Goal: Ask a question: Seek information or help from site administrators or community

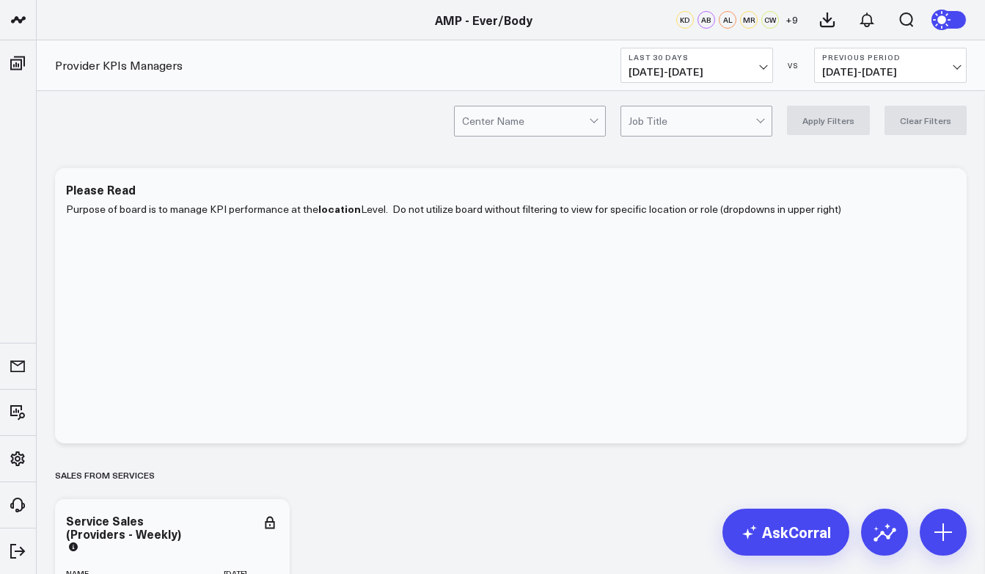
click at [753, 65] on button "Last 30 Days 08/25/25 - 09/23/25" at bounding box center [697, 65] width 153 height 35
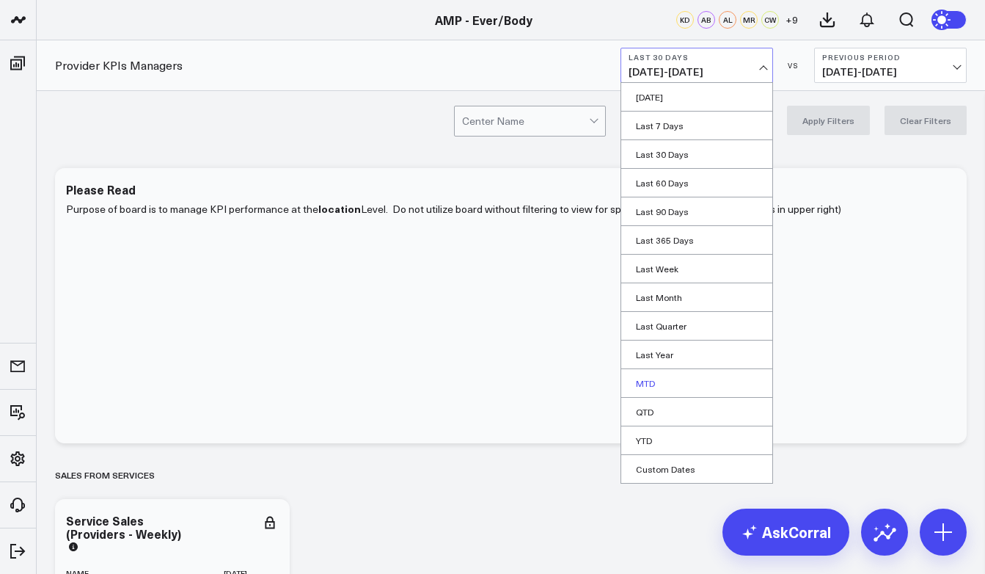
click at [651, 387] on link "MTD" at bounding box center [696, 383] width 151 height 28
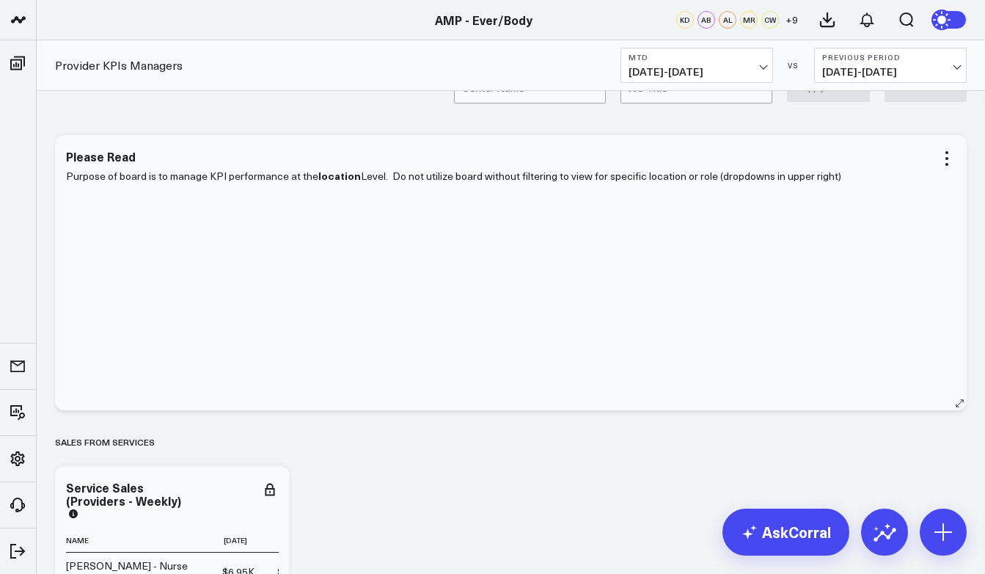
scroll to position [40, 0]
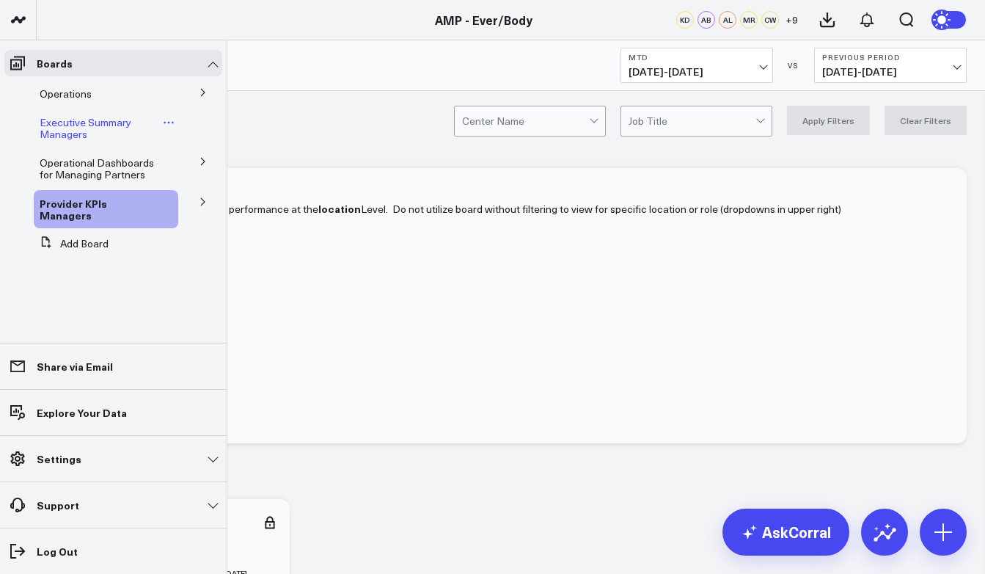
click at [120, 128] on span "Executive Summary Managers" at bounding box center [86, 128] width 92 height 26
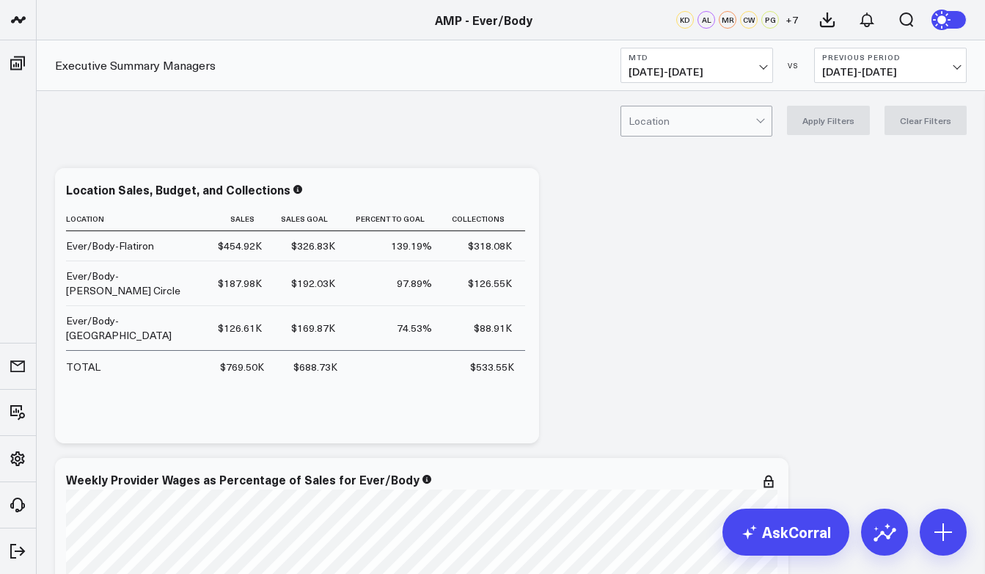
click at [791, 21] on span "+ 7" at bounding box center [792, 20] width 12 height 10
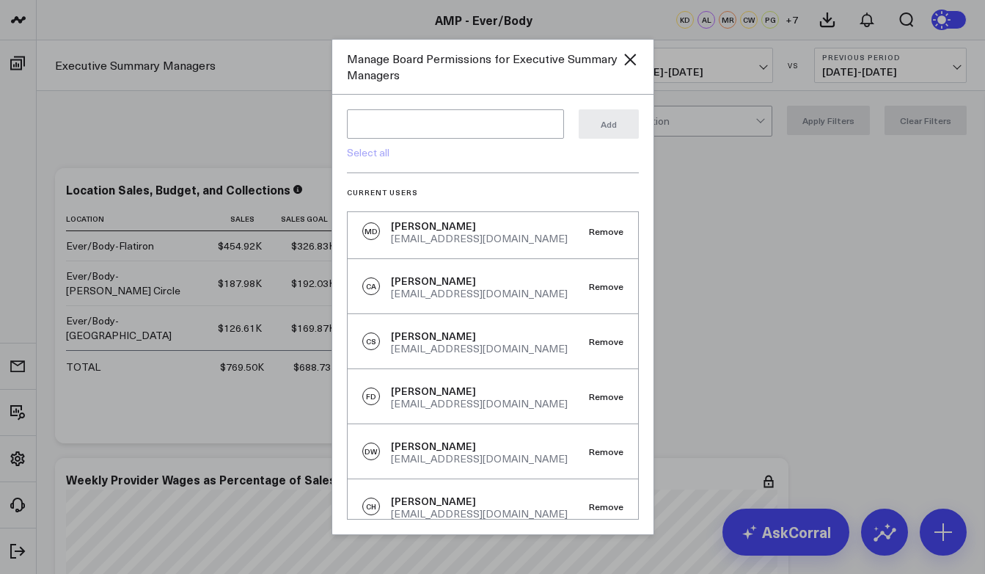
scroll to position [353, 0]
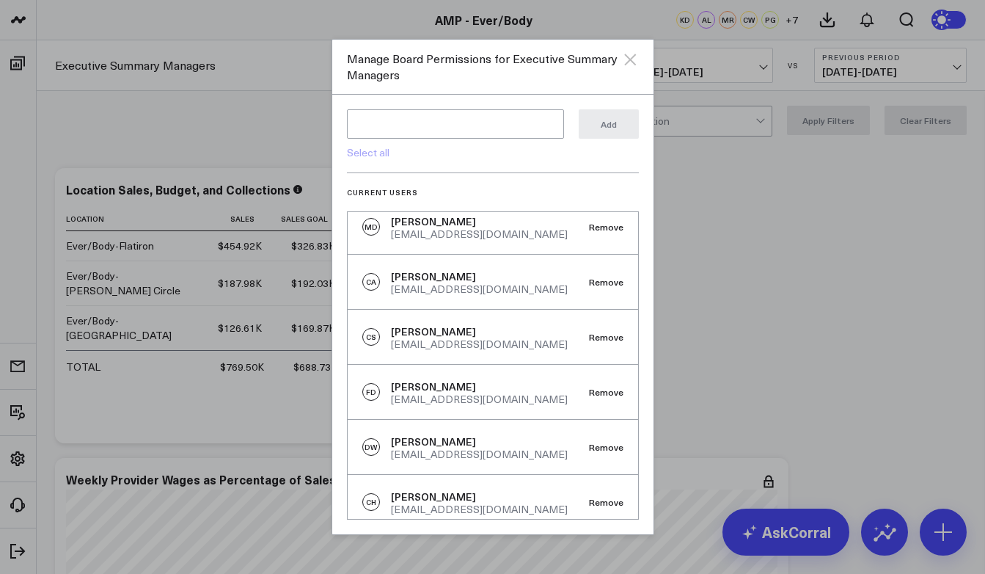
click at [624, 64] on icon "Close" at bounding box center [630, 60] width 12 height 12
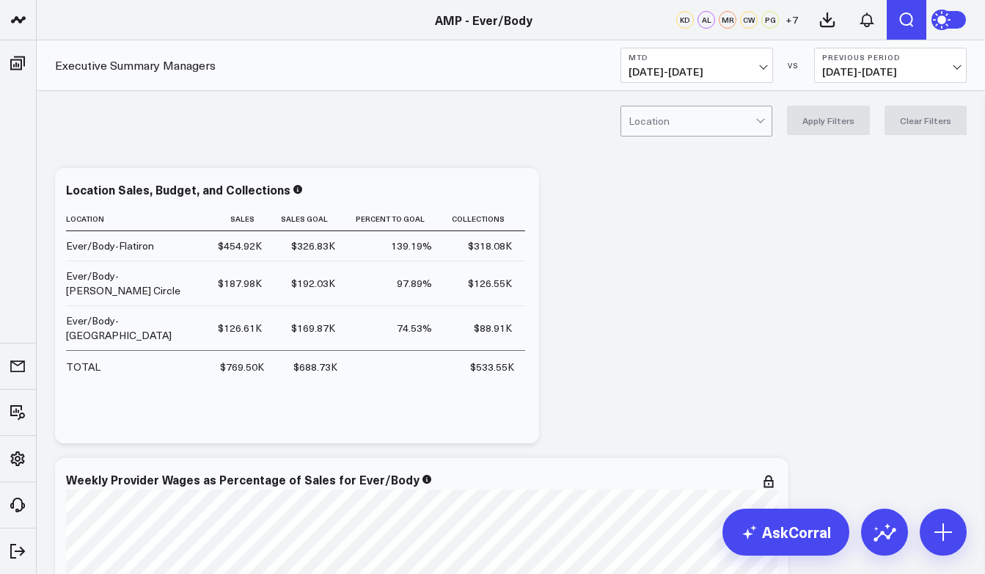
click at [901, 13] on icon "Open search" at bounding box center [907, 20] width 18 height 18
type input "labor metric"
click at [543, 56] on button "submit" at bounding box center [552, 65] width 18 height 18
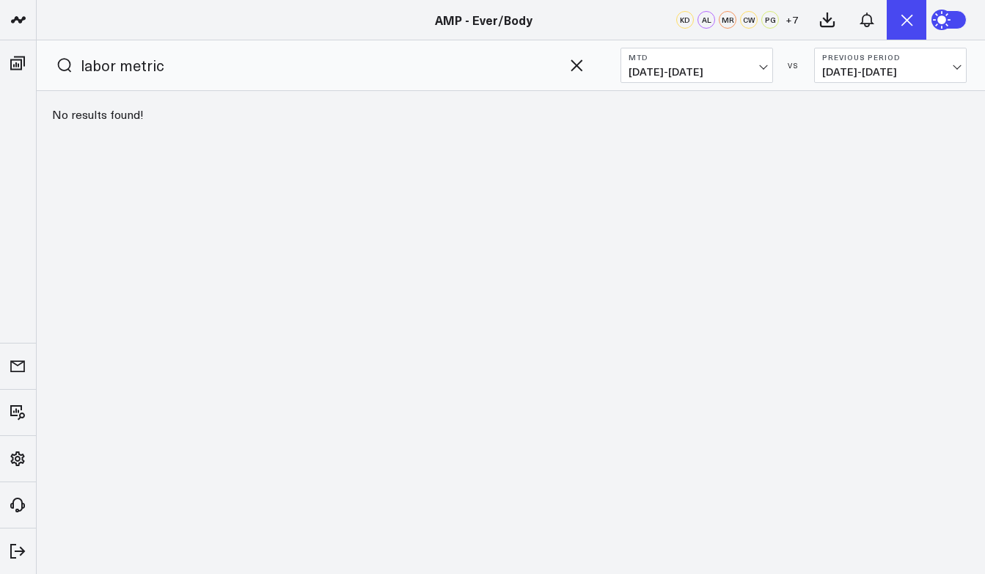
click at [909, 25] on icon "Open search" at bounding box center [907, 20] width 18 height 18
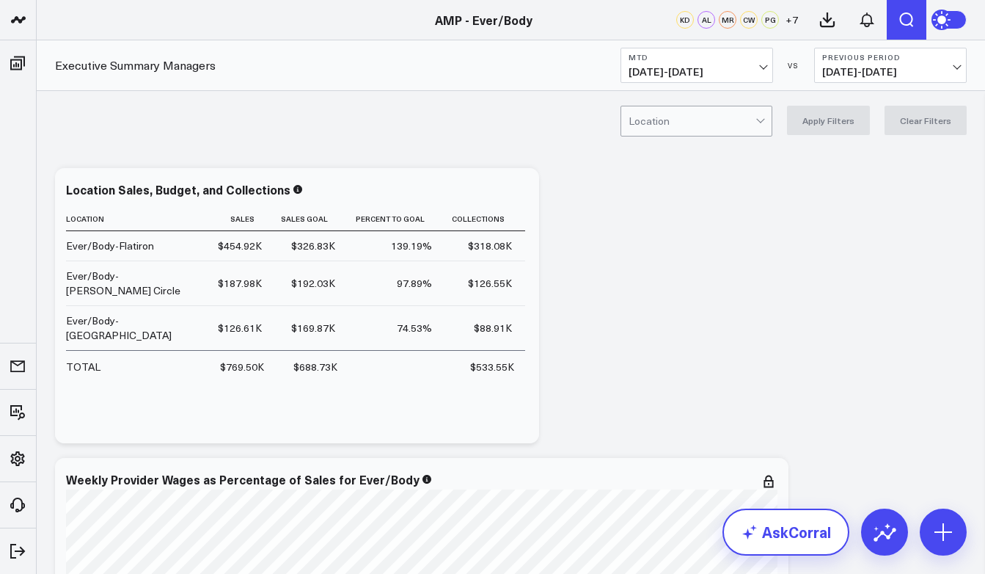
click at [822, 541] on link "AskCorral" at bounding box center [785, 531] width 127 height 47
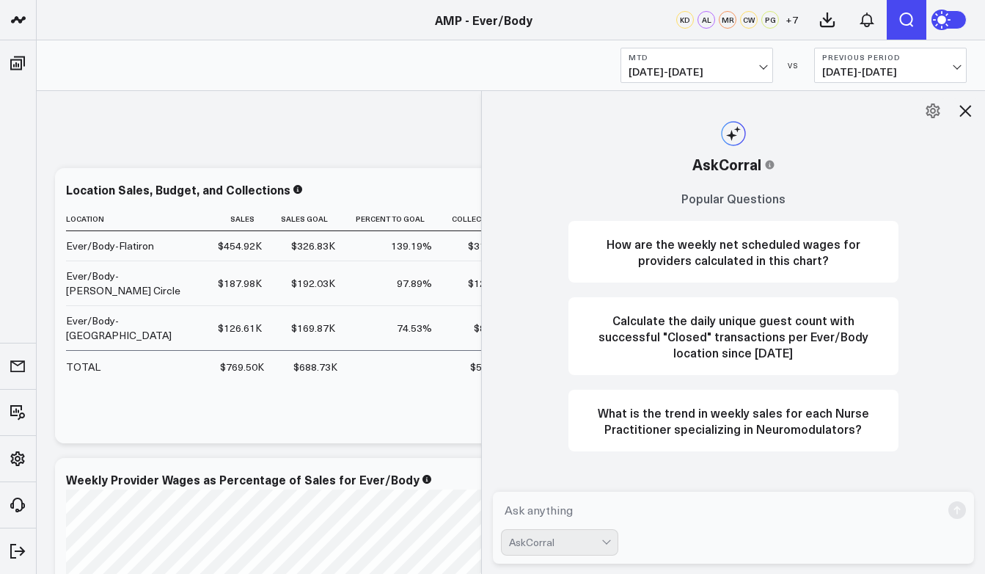
click at [736, 521] on textarea at bounding box center [721, 510] width 441 height 26
type textarea "please peovide me labor precentage for all 3 loaction seperately"
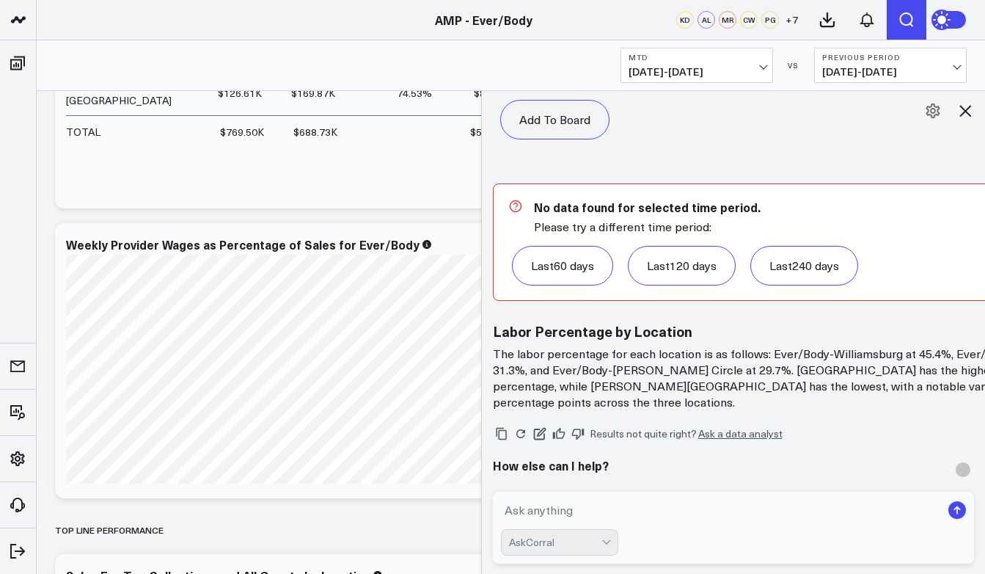
scroll to position [1660, 0]
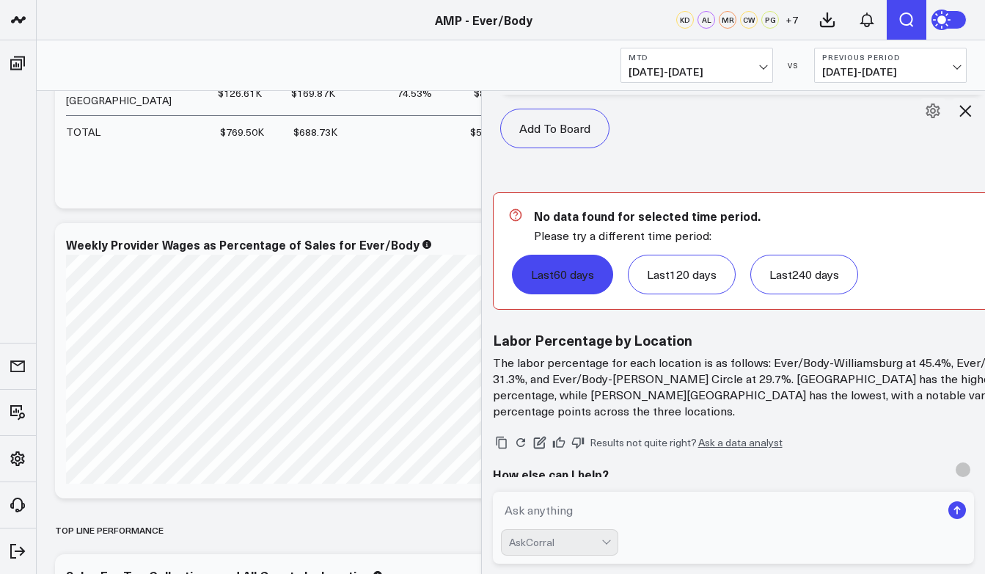
click at [574, 283] on link "Last 60 days" at bounding box center [562, 275] width 101 height 40
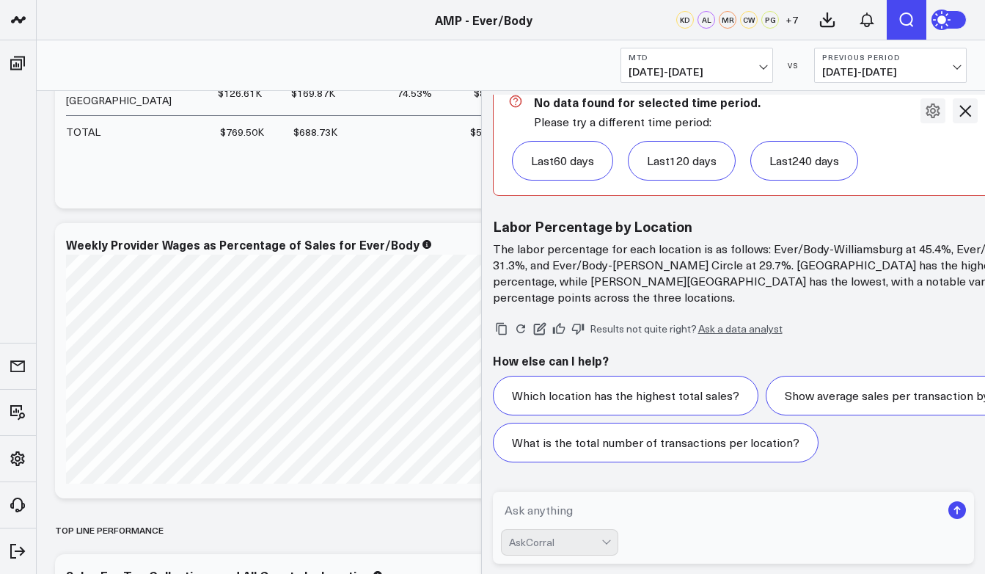
scroll to position [1820, 0]
click at [560, 502] on textarea at bounding box center [721, 510] width 441 height 26
click at [579, 486] on div "Create labor metric board b AskCorral" at bounding box center [734, 527] width 504 height 94
click at [543, 511] on textarea "Create labor metric board b" at bounding box center [721, 510] width 441 height 26
click at [546, 505] on textarea "Create lmonthly labor metric board b" at bounding box center [721, 510] width 441 height 26
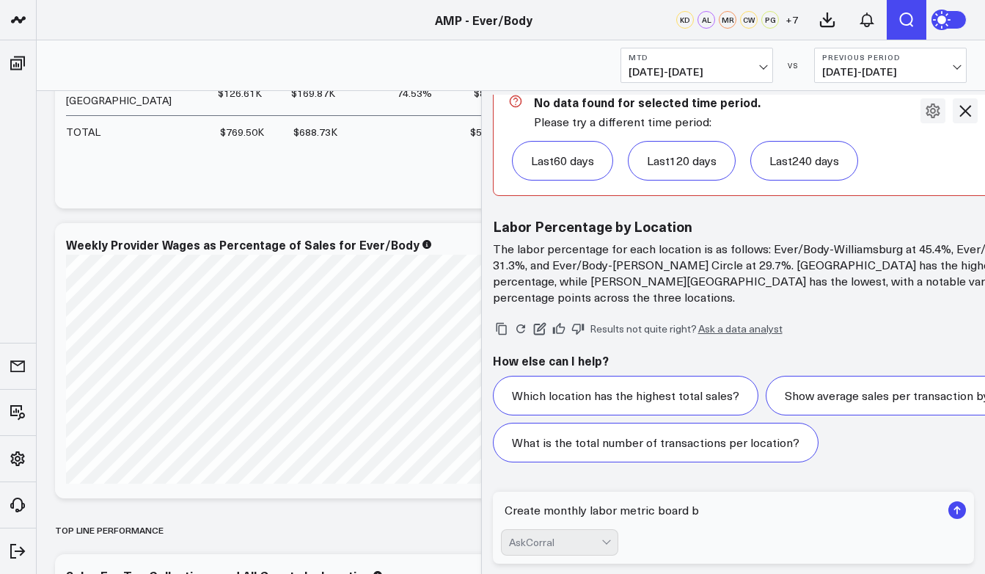
click at [707, 514] on textarea "Create monthly labor metric board b" at bounding box center [721, 510] width 441 height 26
click at [541, 513] on textarea "Create monthly labor metric board" at bounding box center [721, 510] width 441 height 26
click at [695, 514] on textarea "Create a monthly labor metric board" at bounding box center [721, 510] width 441 height 26
click at [725, 511] on textarea "Create a monthly labor metric board by loactions by precentage calculating" at bounding box center [721, 510] width 441 height 26
click at [795, 512] on textarea "Create a monthly labor metric board by locations by precentage calculating" at bounding box center [721, 510] width 441 height 26
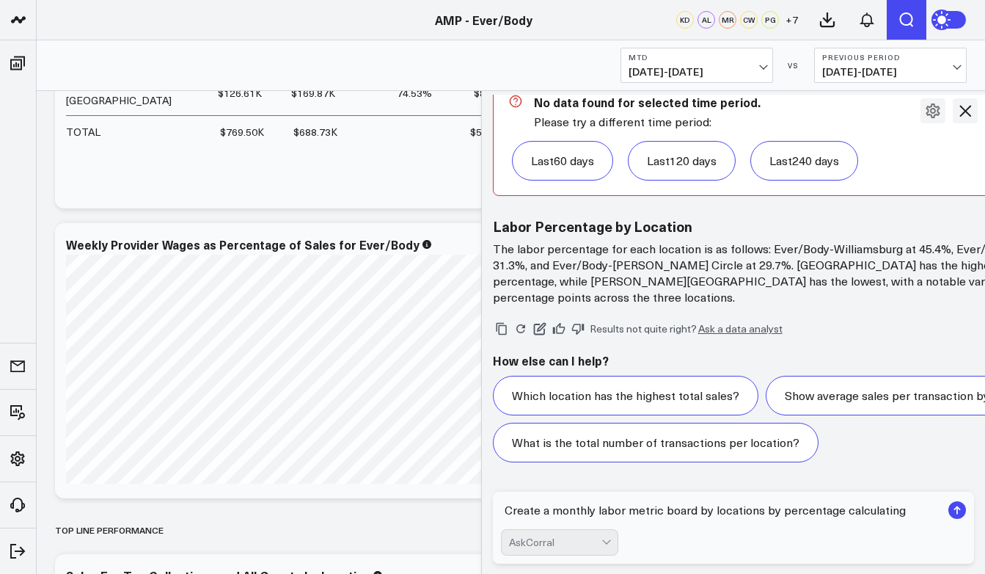
click at [910, 512] on textarea "Create a monthly labor metric board by locations by percentage calculating" at bounding box center [721, 510] width 441 height 26
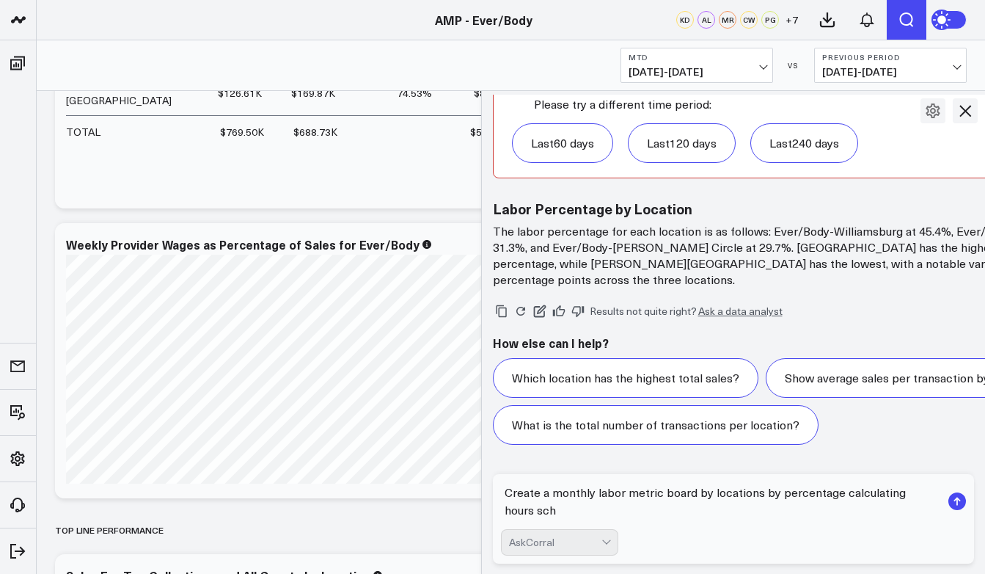
scroll to position [1838, 0]
type textarea "Create a monthly labor metric board by locations by percentage calculating hour…"
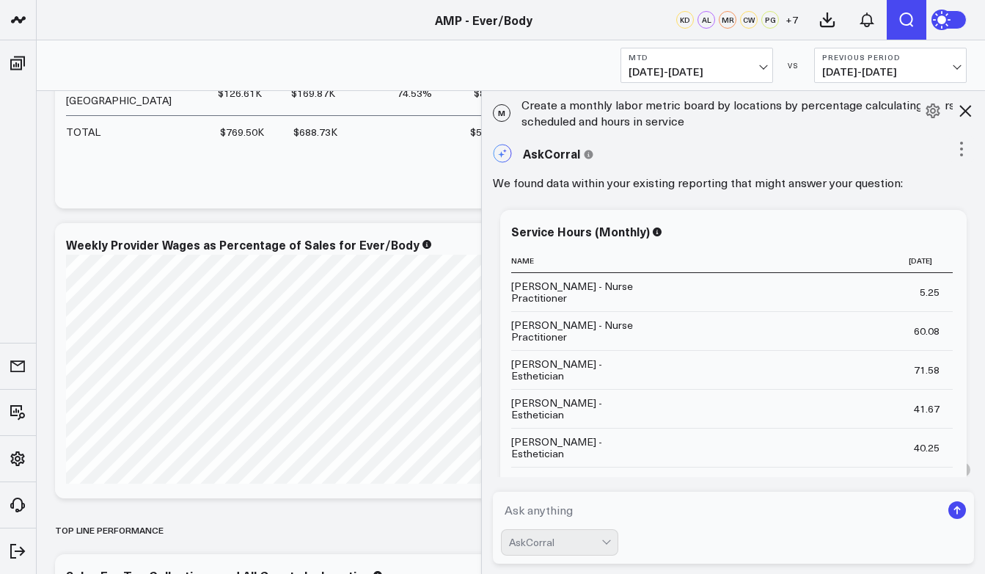
scroll to position [2007, 0]
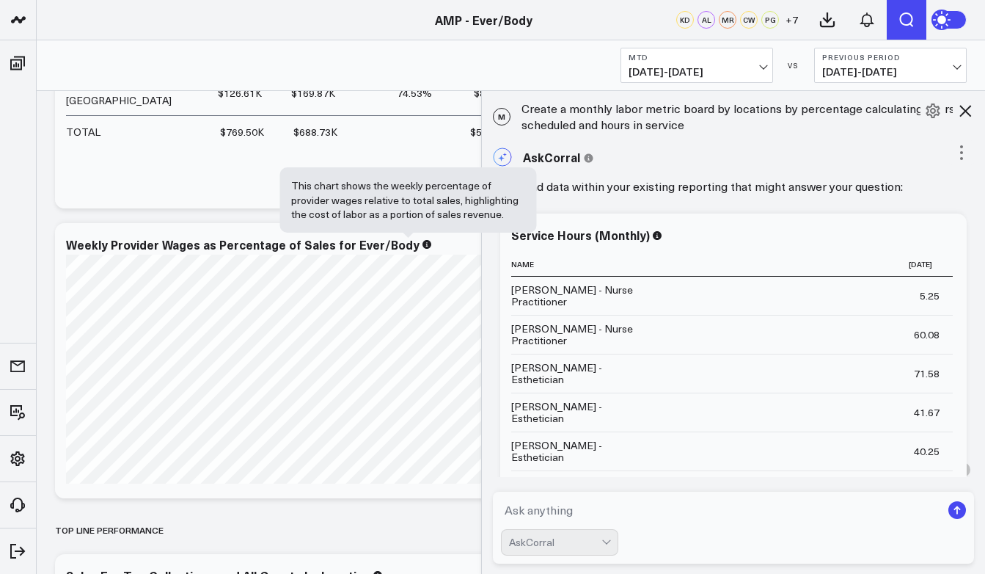
drag, startPoint x: 735, startPoint y: 238, endPoint x: 406, endPoint y: 242, distance: 329.3
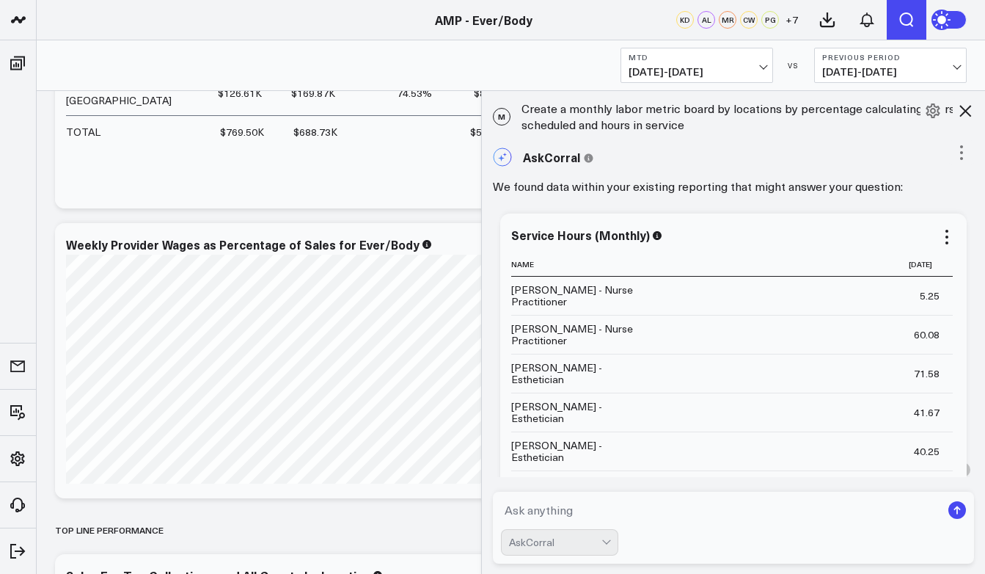
drag, startPoint x: 940, startPoint y: 232, endPoint x: 806, endPoint y: 244, distance: 134.1
click at [806, 244] on div "Ask support Change chart to Fuel Gauge Fuel Gauge w/o Comparison Comparison Bar…" at bounding box center [733, 350] width 467 height 275
click at [938, 238] on icon at bounding box center [947, 237] width 18 height 18
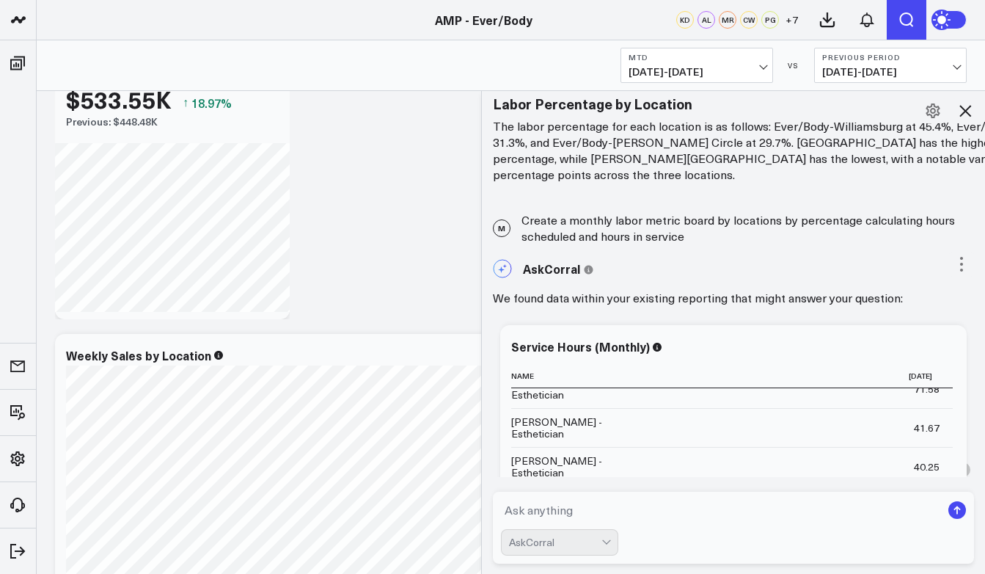
scroll to position [1865, 0]
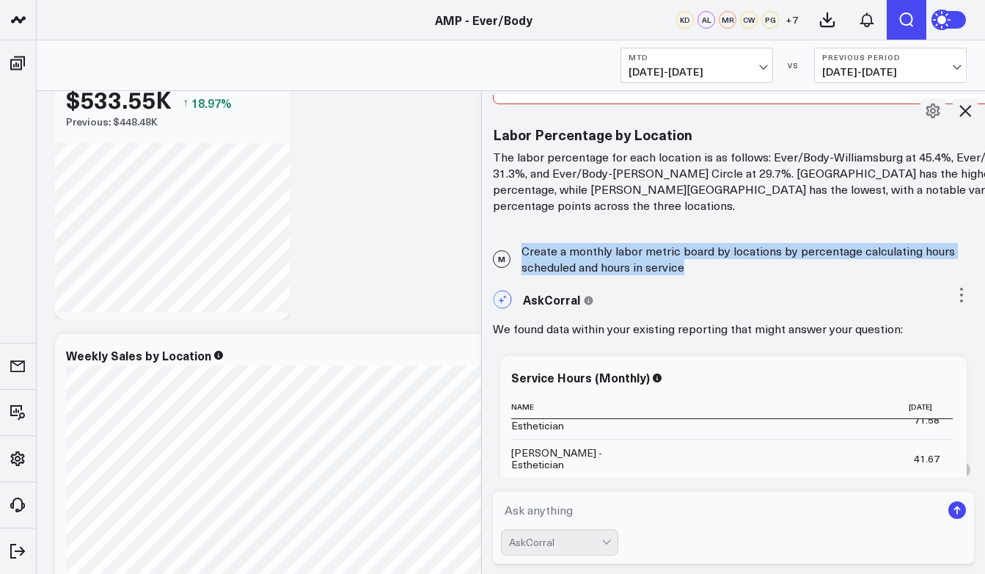
drag, startPoint x: 522, startPoint y: 251, endPoint x: 684, endPoint y: 271, distance: 163.3
click at [684, 271] on div "M Create a monthly labor metric board by locations by percentage calculating ho…" at bounding box center [734, 258] width 504 height 47
copy div "Create a monthly labor metric board by locations by percentage calculating hour…"
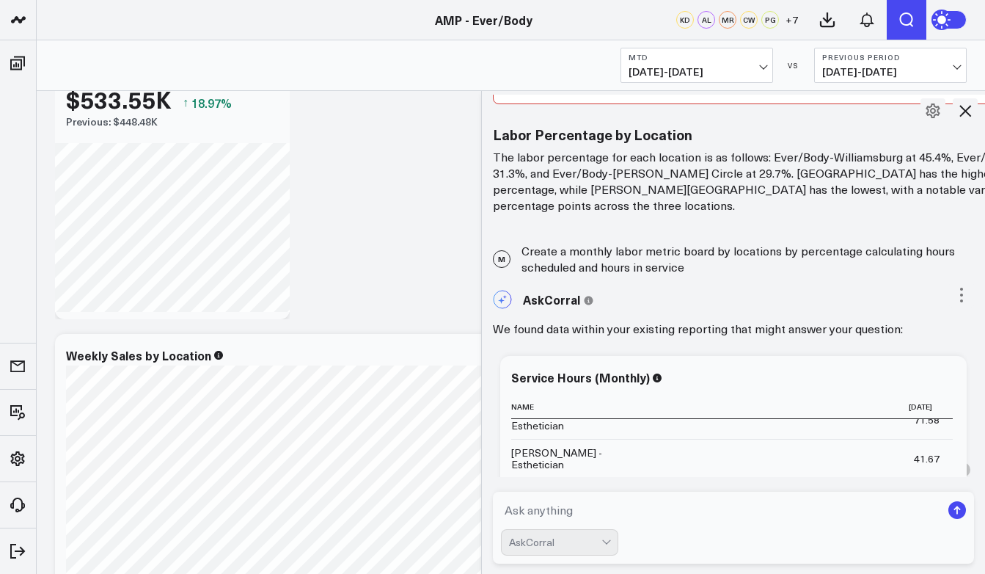
click at [597, 508] on textarea at bounding box center [721, 510] width 441 height 26
paste textarea "Create a monthly labor metric board by locations by percentage calculating hour…"
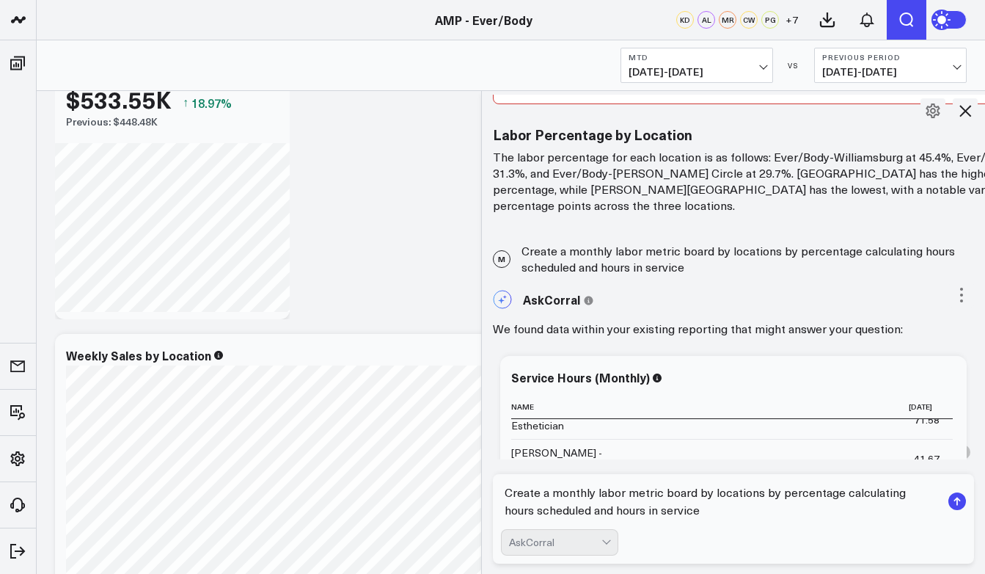
type textarea "Create a monthly labor metric board by locations by percentage calculating hour…"
click at [609, 537] on div at bounding box center [607, 542] width 12 height 25
click at [522, 512] on div "Instant Insights" at bounding box center [566, 511] width 103 height 15
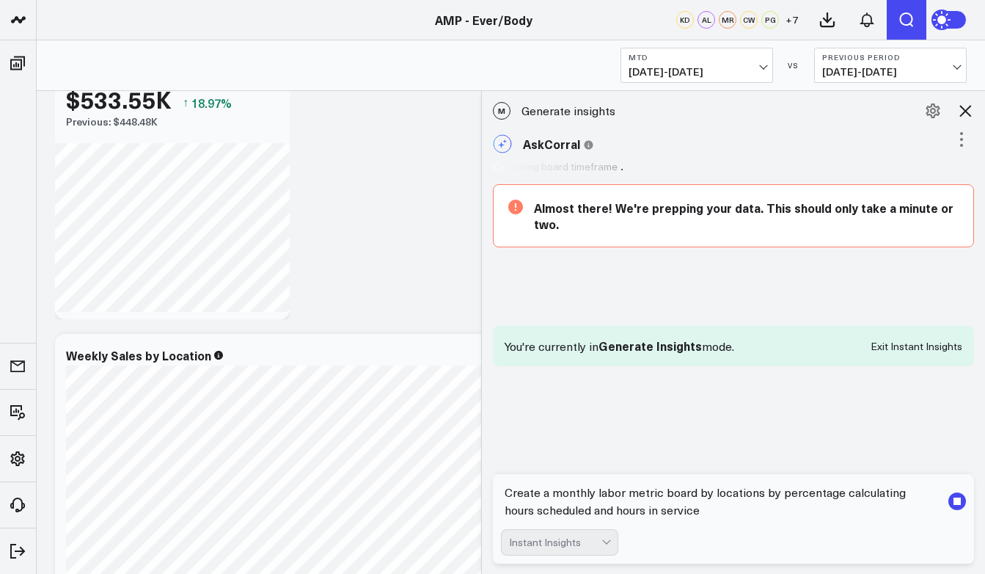
click at [695, 509] on textarea "Create a monthly labor metric board by locations by percentage calculating hour…" at bounding box center [721, 501] width 441 height 44
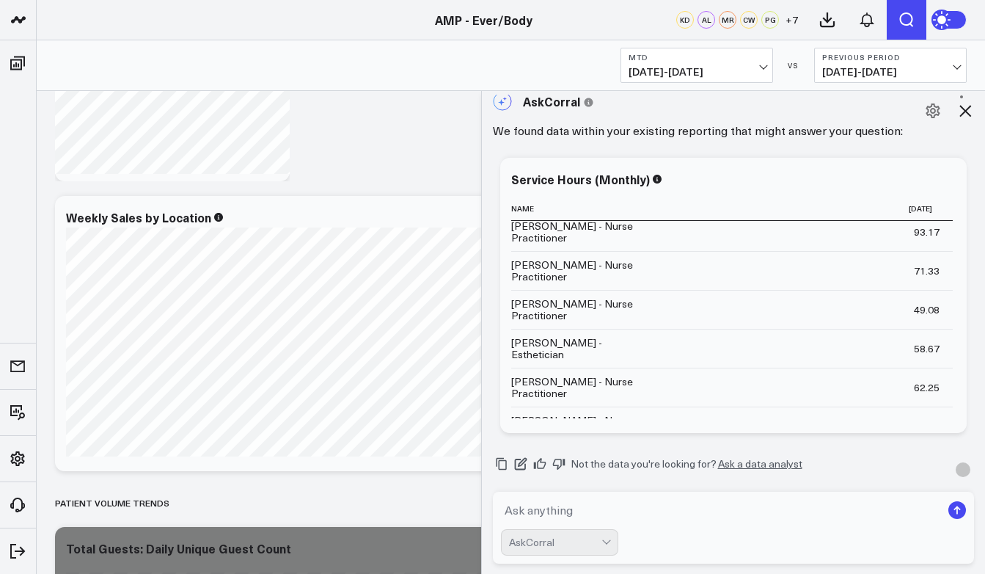
scroll to position [1795, 0]
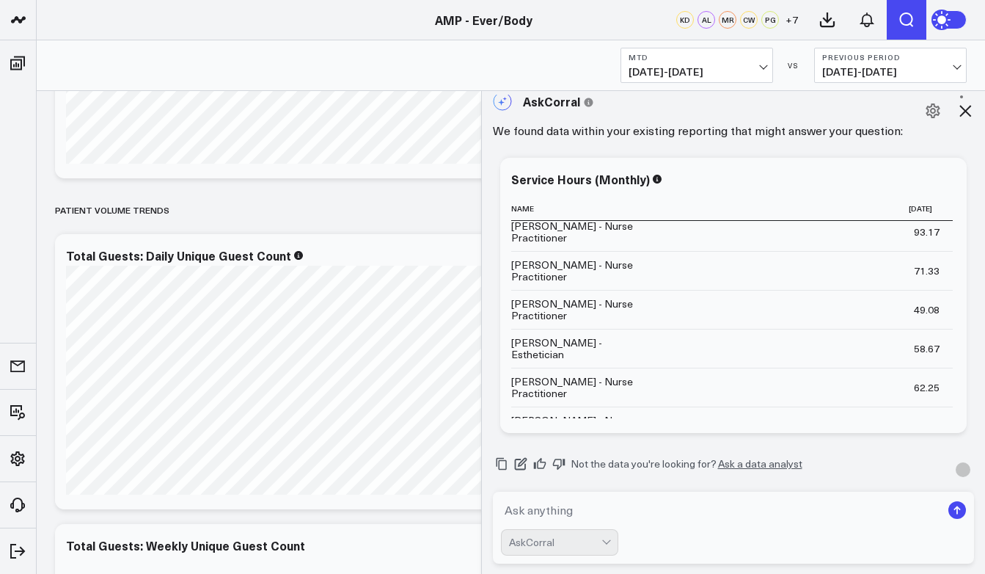
click at [729, 507] on textarea at bounding box center [721, 510] width 441 height 26
paste textarea "Create a monthly labor metric board by locations by percentage calculating hour…"
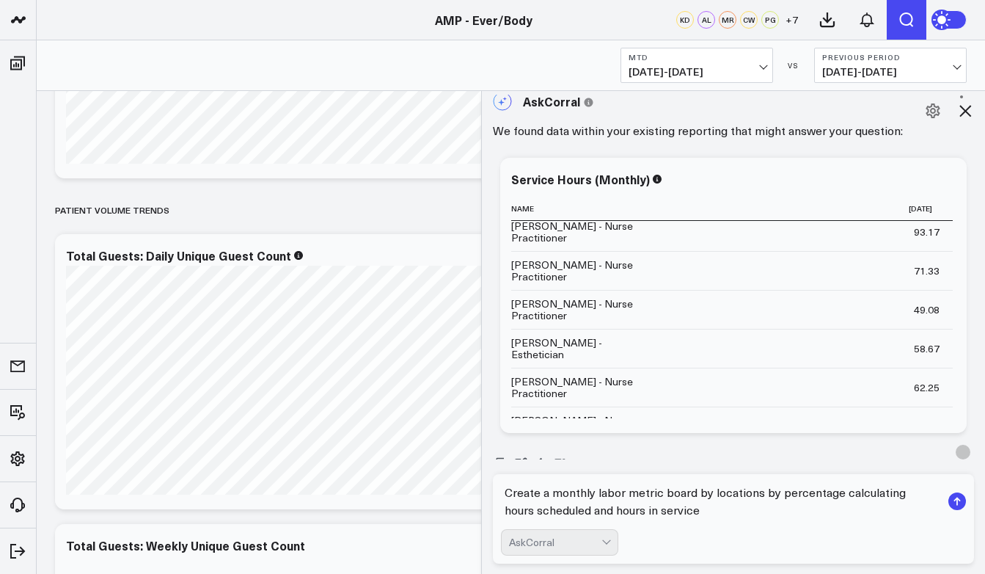
scroll to position [216, 0]
drag, startPoint x: 844, startPoint y: 495, endPoint x: 844, endPoint y: 530, distance: 34.5
click at [844, 530] on form "Create a monthly labor metric board by locations by percentage calculating hour…" at bounding box center [734, 518] width 482 height 89
type textarea "Create a monthly labor metric board by locations by percentage c"
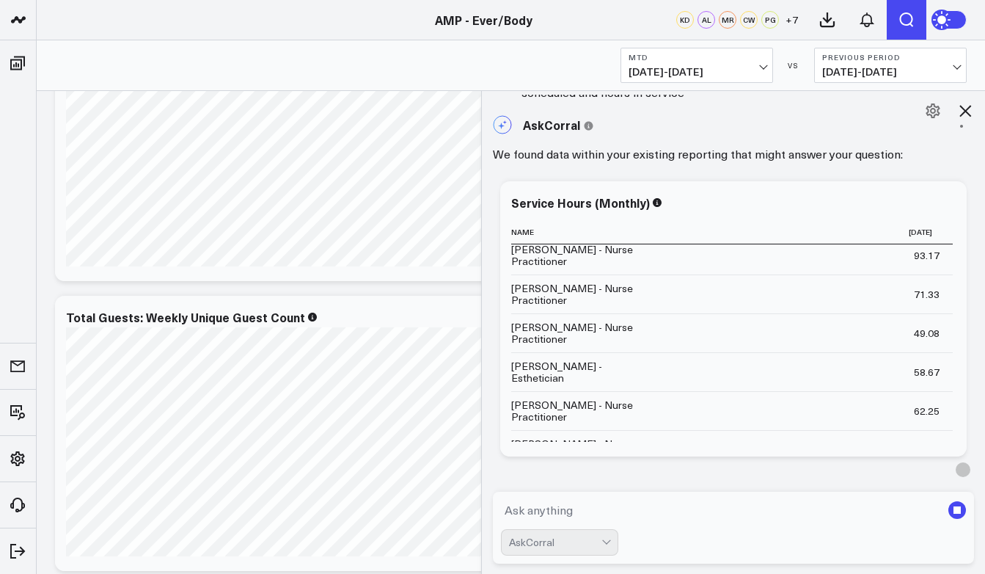
scroll to position [0, 0]
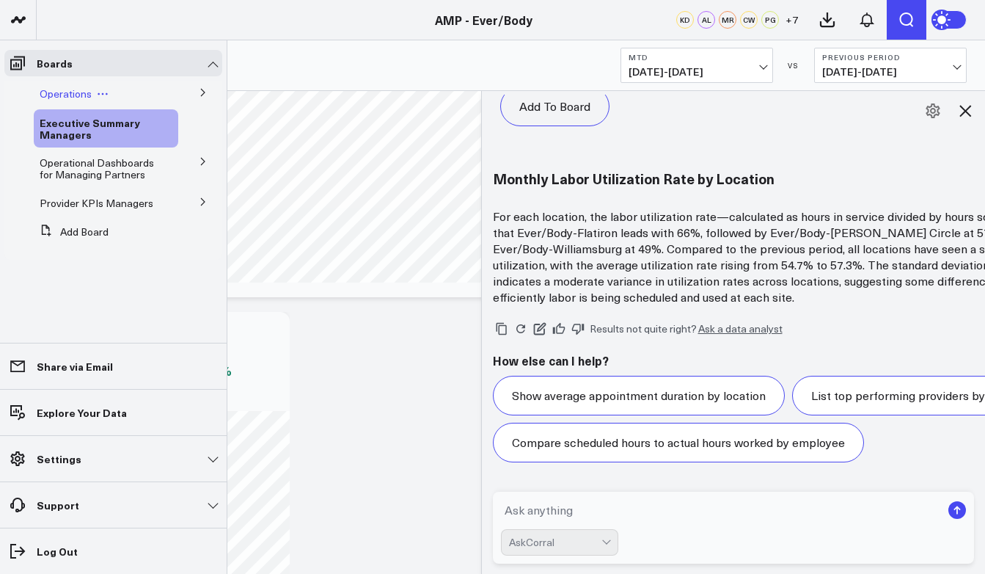
click at [109, 96] on button at bounding box center [103, 94] width 22 height 12
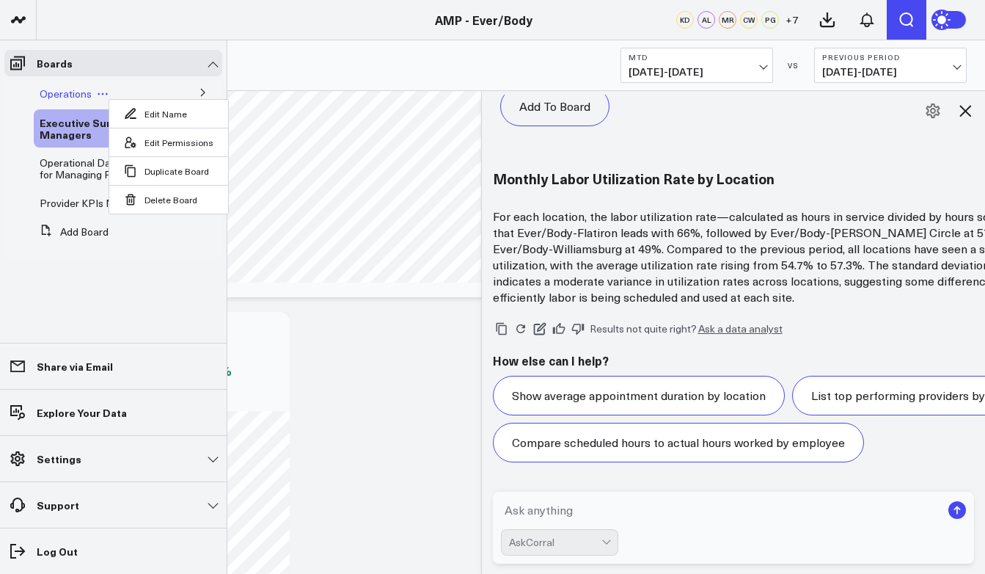
click at [175, 91] on div "Operations Edit Name Edit Permissions Duplicate Board Delete Board" at bounding box center [106, 94] width 144 height 26
click at [199, 91] on icon at bounding box center [203, 92] width 9 height 9
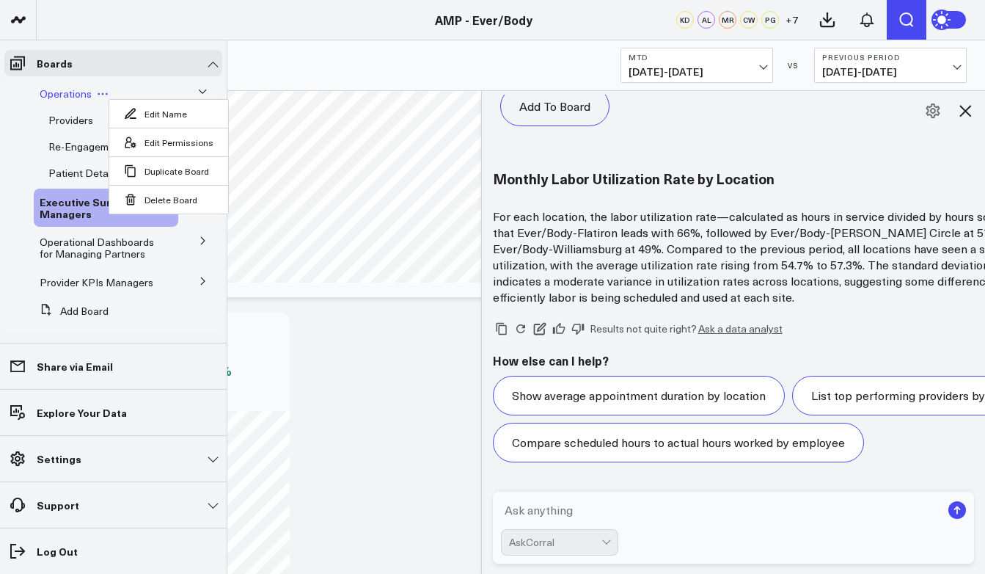
click at [108, 92] on button at bounding box center [103, 94] width 22 height 12
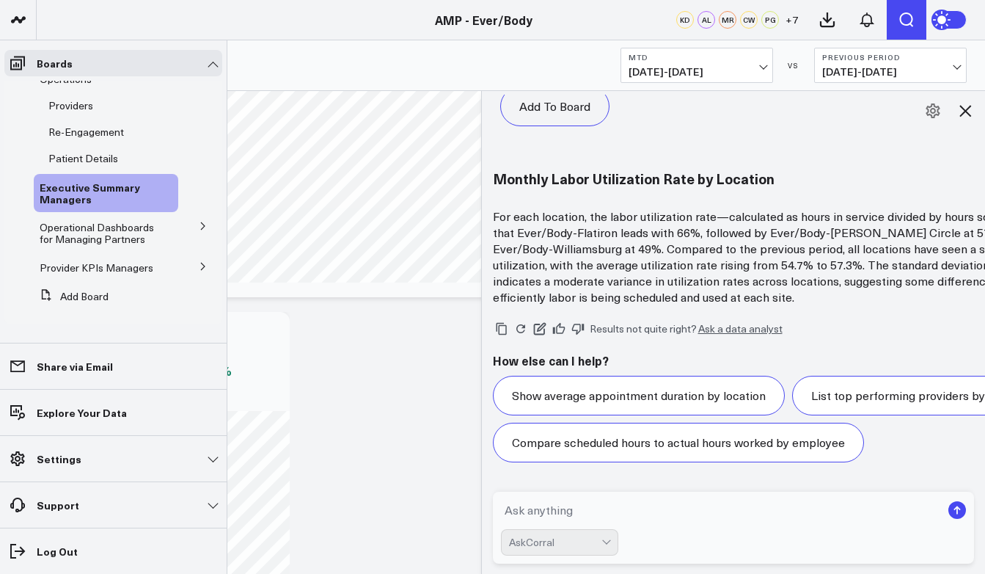
click at [199, 222] on icon at bounding box center [203, 226] width 9 height 9
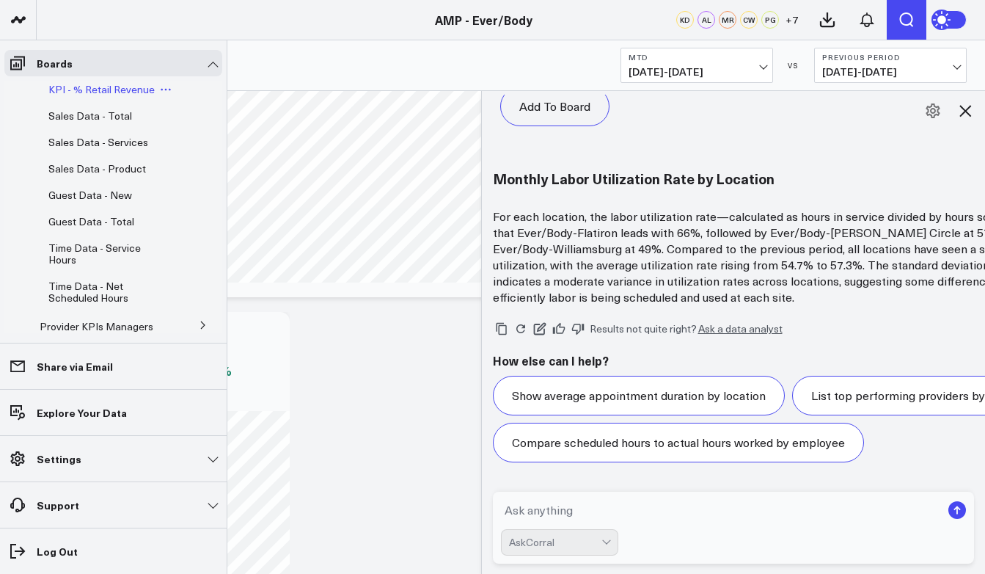
scroll to position [271, 0]
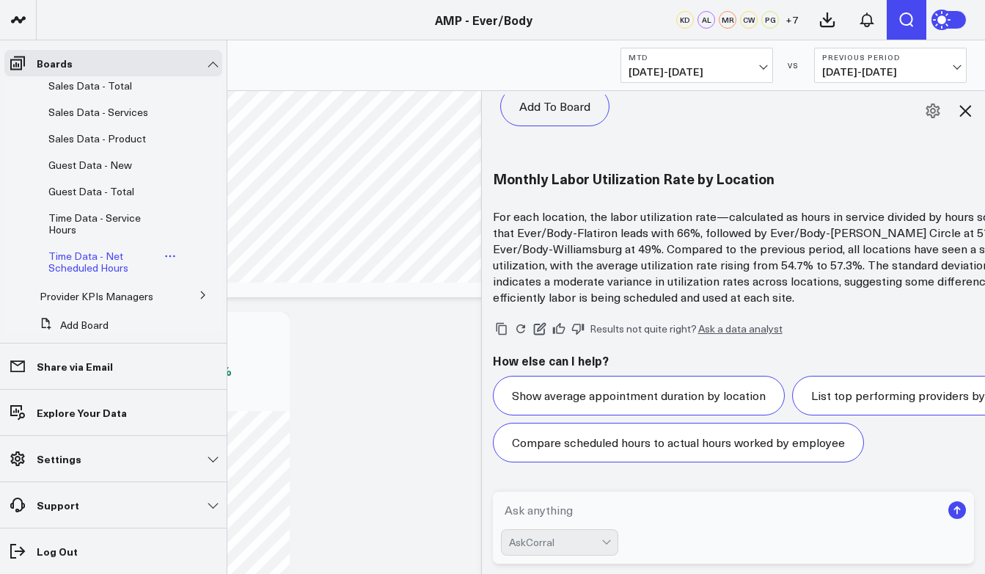
click at [103, 274] on span "Time Data - Net Scheduled Hours" at bounding box center [88, 262] width 80 height 26
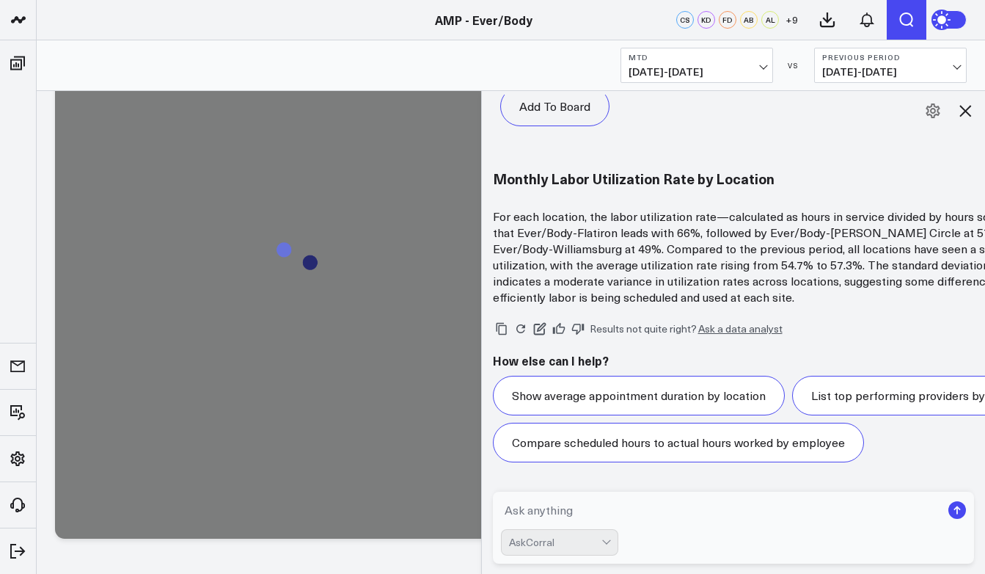
scroll to position [1356, 0]
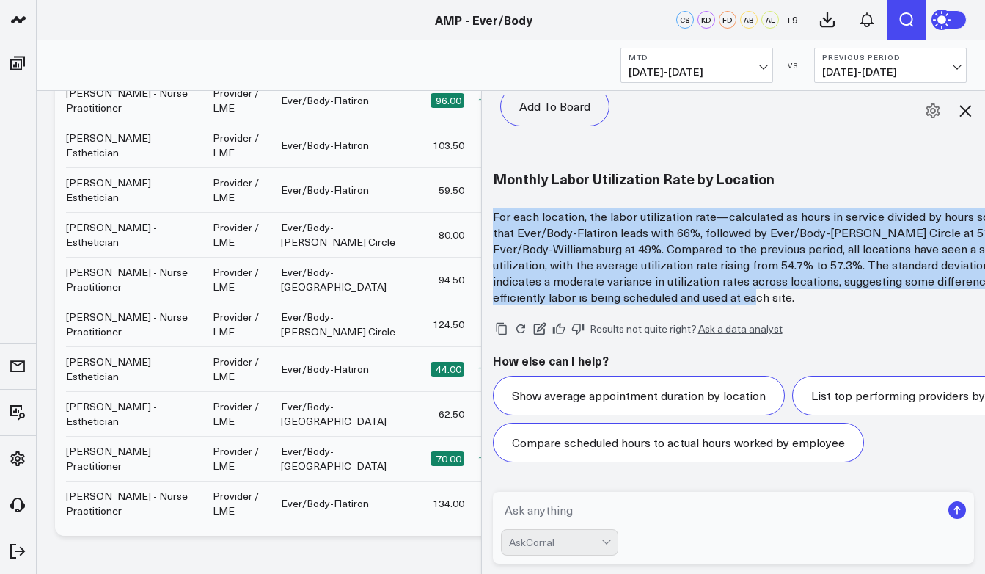
drag, startPoint x: 494, startPoint y: 154, endPoint x: 713, endPoint y: 255, distance: 241.2
click at [713, 255] on p "For each location, the labor utilization rate—calculated as hours in service di…" at bounding box center [786, 256] width 587 height 97
copy p "For each location, the labor utilization rate—calculated as hours in service di…"
click at [977, 111] on button at bounding box center [965, 110] width 25 height 25
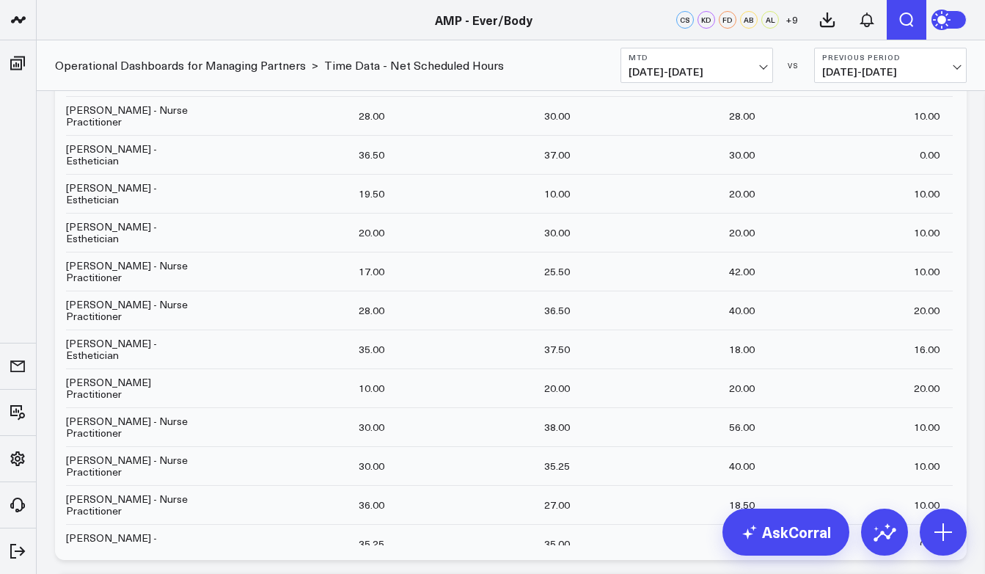
scroll to position [0, 0]
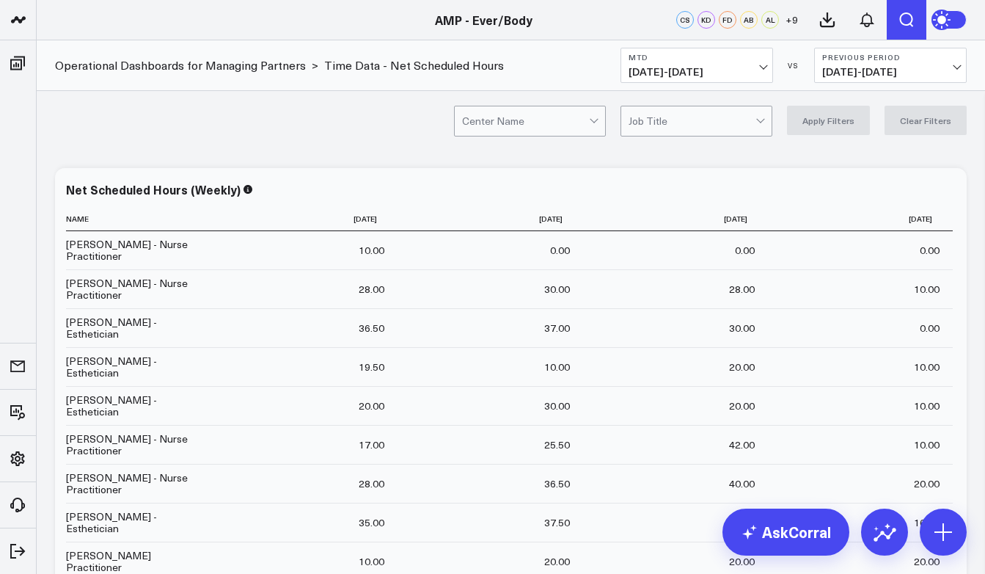
click at [601, 119] on div at bounding box center [595, 120] width 12 height 29
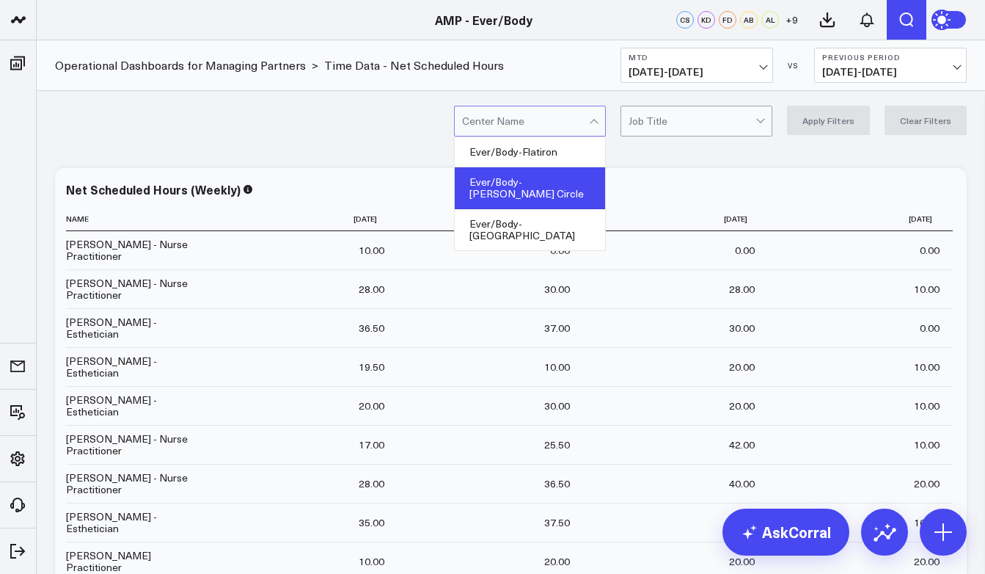
click at [557, 192] on div "Ever/Body-[PERSON_NAME] Circle" at bounding box center [530, 188] width 150 height 42
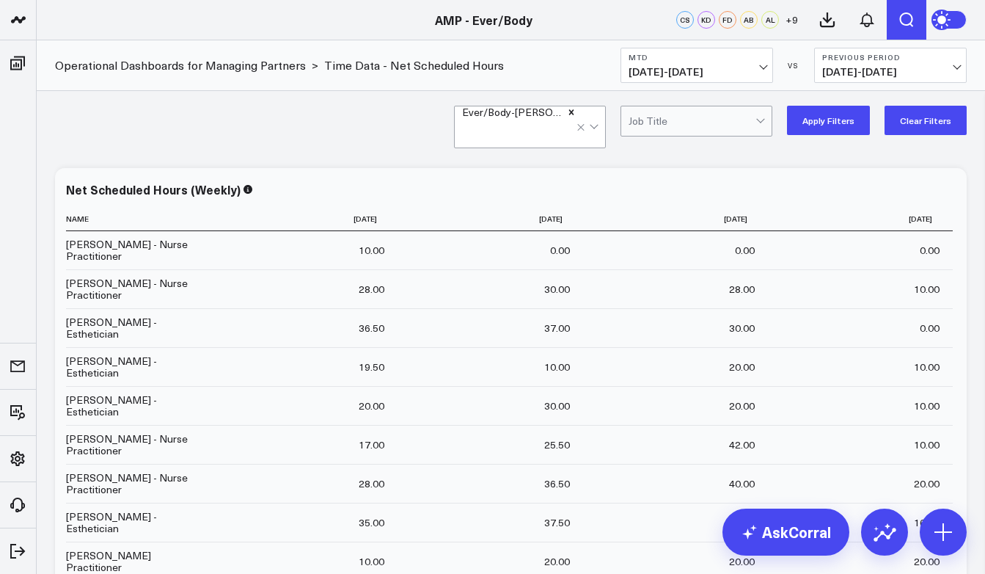
click at [819, 127] on button "Apply Filters" at bounding box center [828, 120] width 83 height 29
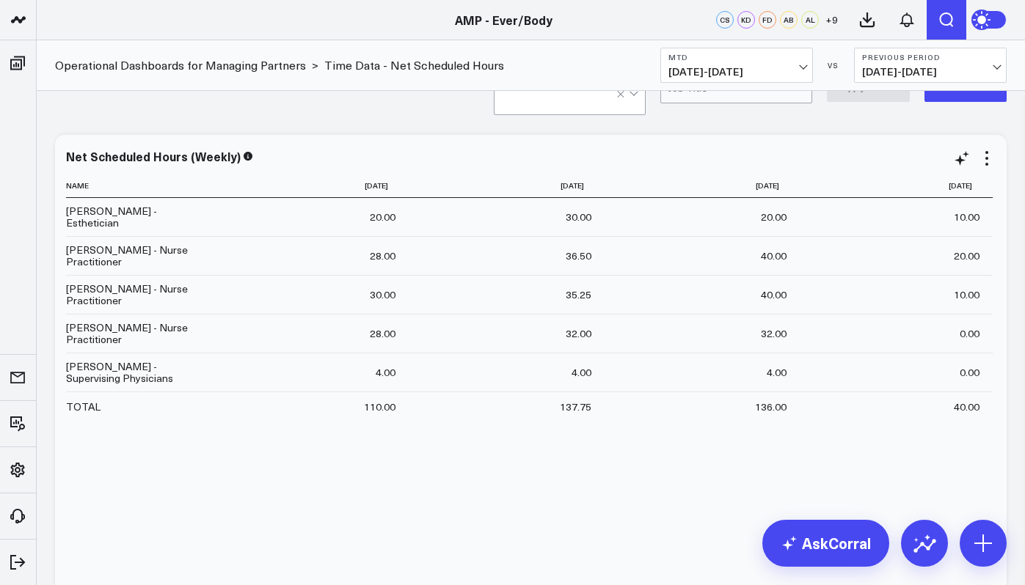
scroll to position [34, 0]
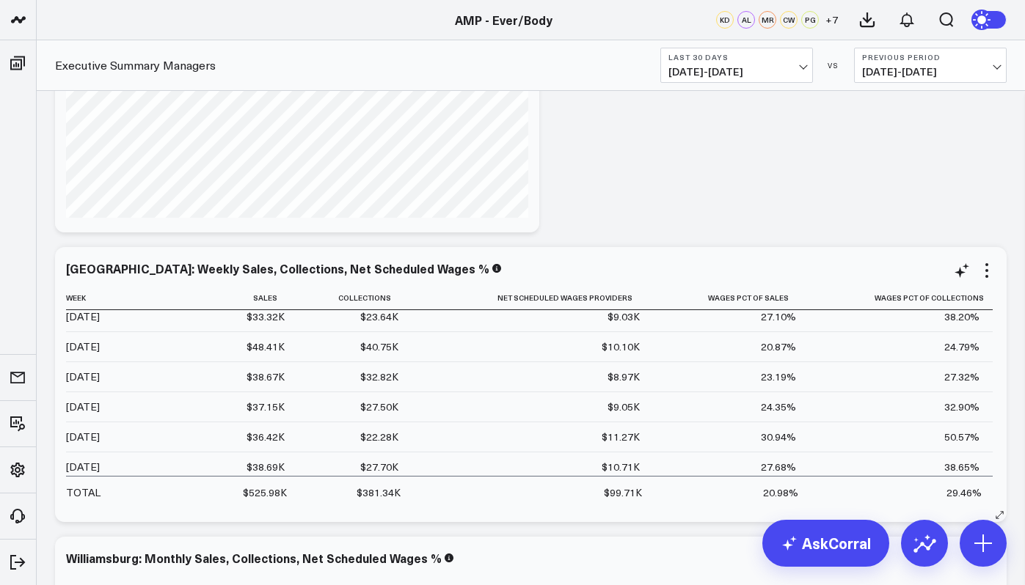
scroll to position [255, 0]
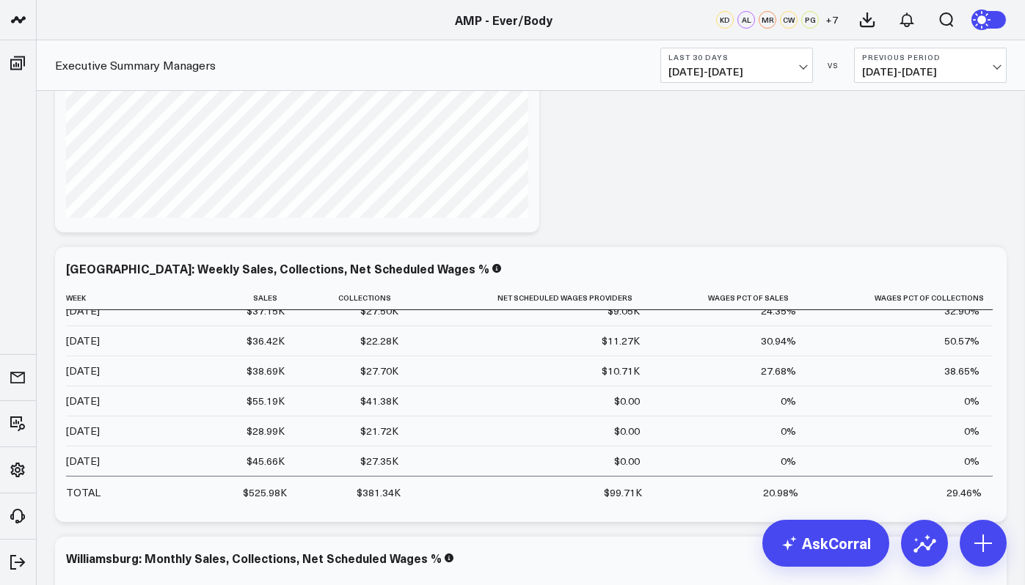
click at [800, 75] on span "08/25/25 - 09/23/25" at bounding box center [736, 72] width 136 height 12
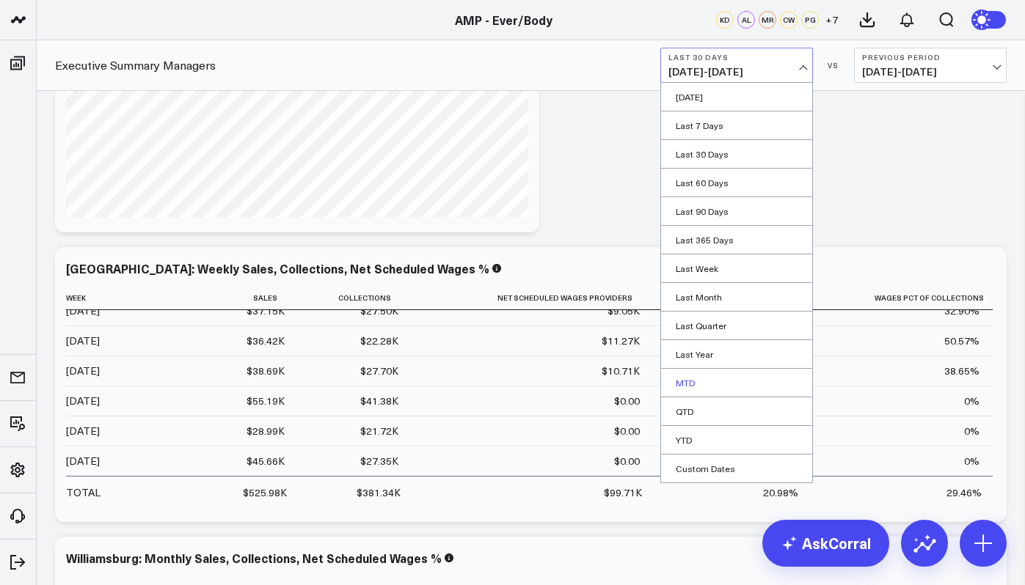
click at [689, 373] on link "MTD" at bounding box center [736, 383] width 151 height 28
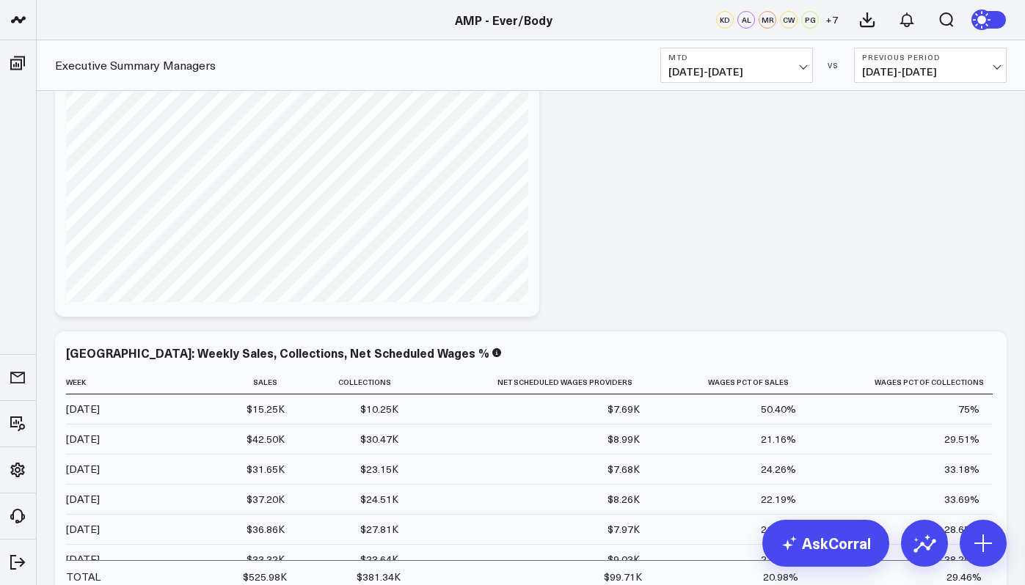
scroll to position [4678, 0]
click at [984, 356] on icon at bounding box center [987, 354] width 18 height 18
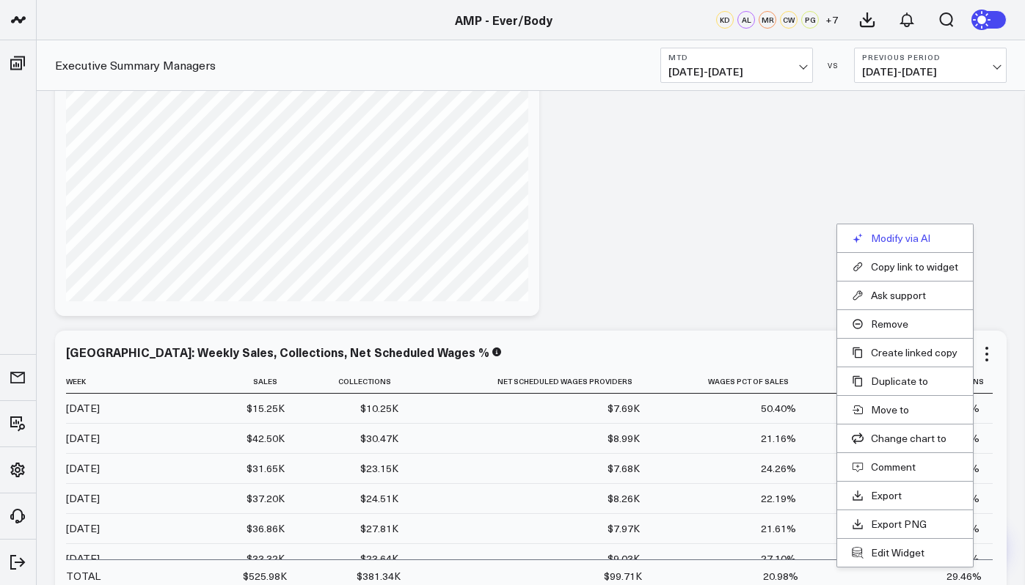
click at [915, 241] on button "Modify via AI" at bounding box center [905, 238] width 106 height 13
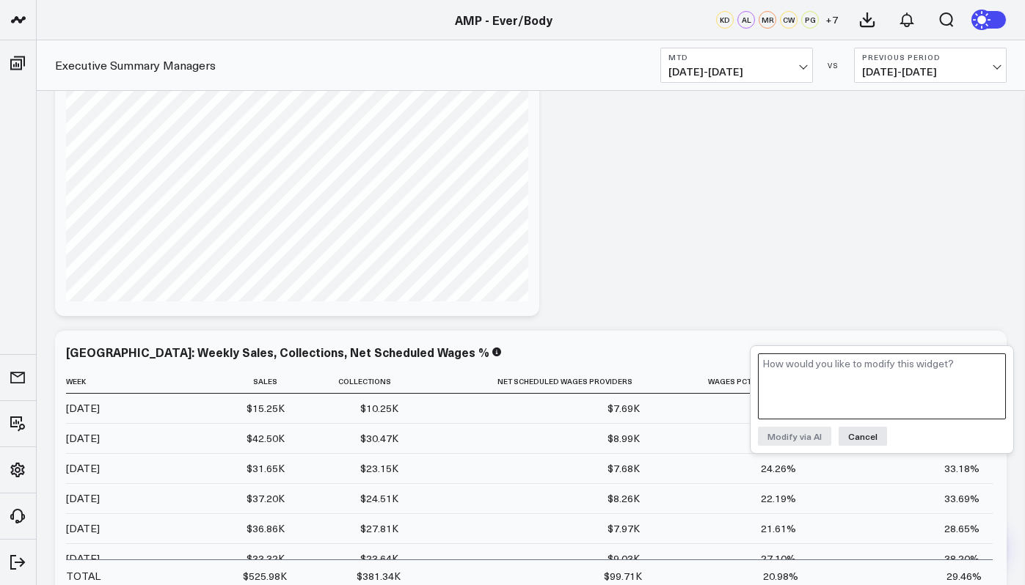
click at [827, 367] on textarea at bounding box center [882, 387] width 248 height 66
type textarea "a monthly view"
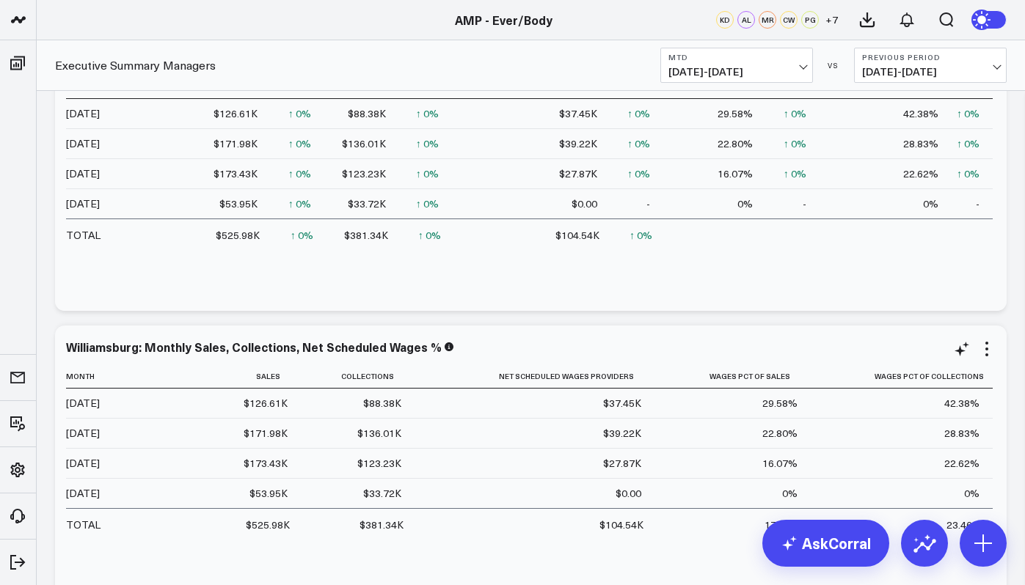
scroll to position [5265, 0]
